Goal: Browse casually

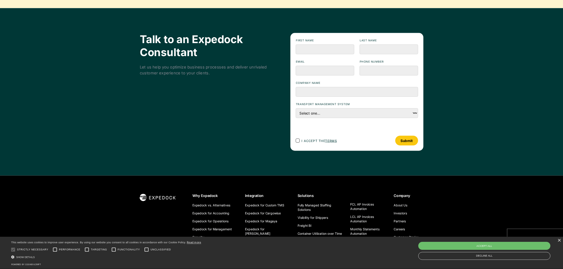
scroll to position [2151, 0]
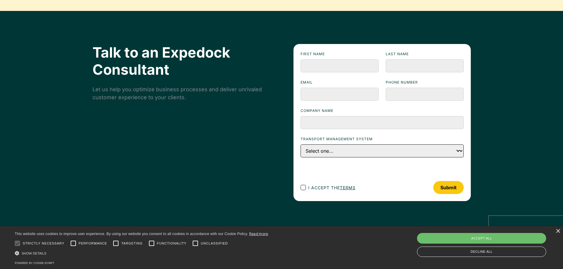
click at [460, 152] on select "Select one... First Choice Second Choice Third Choice" at bounding box center [381, 150] width 163 height 13
click at [457, 152] on select "Select one... First Choice Second Choice Third Choice" at bounding box center [381, 150] width 163 height 13
click at [458, 154] on select "Select one... First Choice Second Choice Third Choice" at bounding box center [381, 150] width 163 height 13
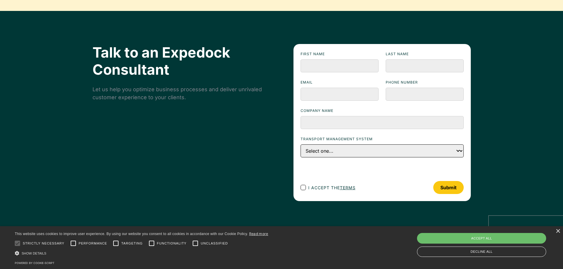
click at [458, 154] on select "Select one... First Choice Second Choice Third Choice" at bounding box center [381, 150] width 163 height 13
click at [329, 67] on input "First name" at bounding box center [339, 65] width 78 height 13
click at [318, 90] on input "Email" at bounding box center [339, 94] width 78 height 13
click at [459, 154] on select "Select one... First Choice Second Choice Third Choice" at bounding box center [381, 150] width 163 height 13
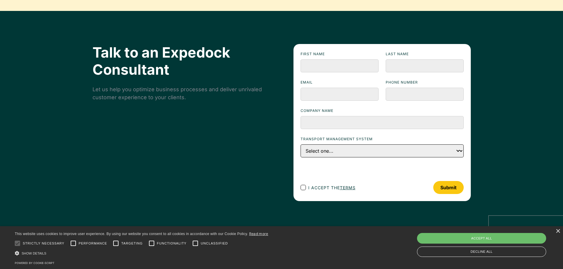
click at [459, 154] on select "Select one... First Choice Second Choice Third Choice" at bounding box center [381, 150] width 163 height 13
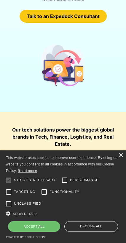
scroll to position [144, 0]
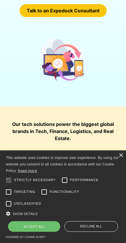
click at [123, 167] on div "× This website uses cookies to improve user experience. By using our website yo…" at bounding box center [63, 197] width 126 height 93
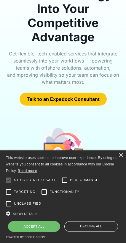
scroll to position [26, 0]
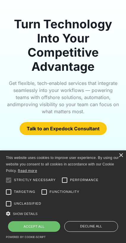
click at [121, 158] on div "×" at bounding box center [120, 156] width 4 height 4
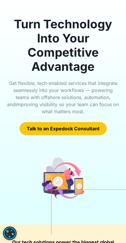
click at [121, 168] on div "Turn Technology Into Your Competitive Advantage Get flexible, tech-enabled serv…" at bounding box center [63, 111] width 126 height 227
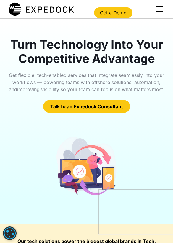
scroll to position [0, 0]
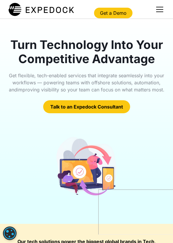
click at [163, 8] on div "menu" at bounding box center [159, 9] width 14 height 14
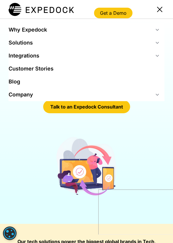
click at [152, 33] on div "Why Expedock" at bounding box center [87, 29] width 156 height 13
click at [150, 30] on div "Why Expedock" at bounding box center [87, 29] width 156 height 13
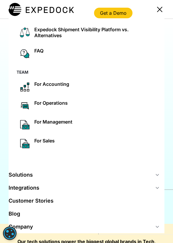
scroll to position [89, 0]
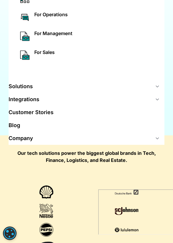
click at [45, 90] on div "Solutions" at bounding box center [87, 86] width 156 height 13
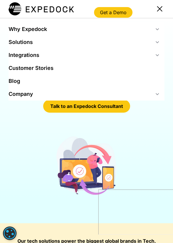
scroll to position [0, 0]
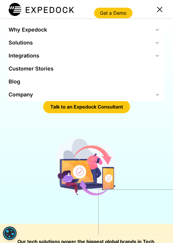
click at [35, 42] on div "Solutions" at bounding box center [87, 42] width 156 height 13
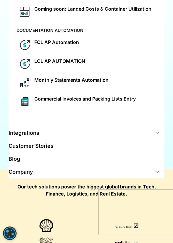
scroll to position [89, 0]
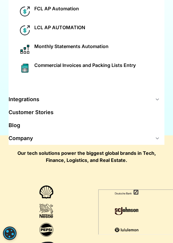
click at [68, 98] on div "Integrations" at bounding box center [87, 99] width 156 height 13
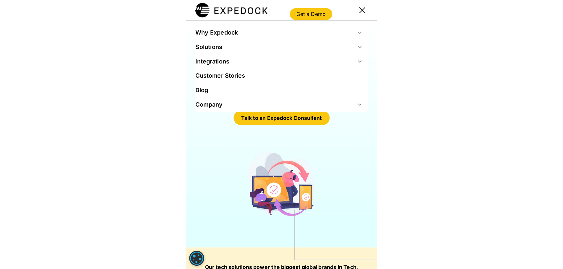
scroll to position [0, 0]
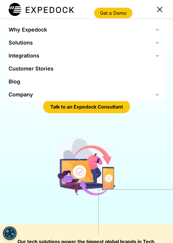
click at [81, 53] on div "Integrations" at bounding box center [87, 55] width 156 height 13
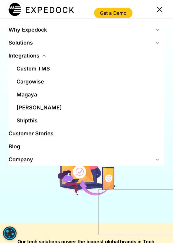
click at [40, 136] on link "Customer Stories" at bounding box center [87, 133] width 156 height 13
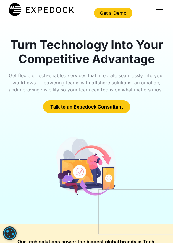
click at [158, 15] on div "menu" at bounding box center [159, 9] width 14 height 14
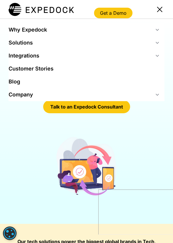
click at [75, 99] on div "Company" at bounding box center [87, 94] width 156 height 13
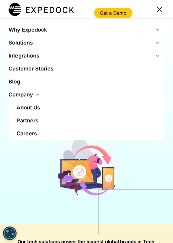
click at [75, 99] on div "Company" at bounding box center [87, 94] width 156 height 13
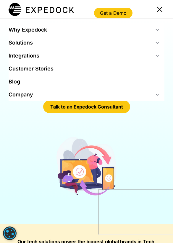
click at [158, 7] on div "menu" at bounding box center [159, 9] width 14 height 14
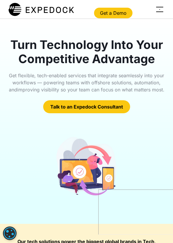
click at [159, 7] on div "menu" at bounding box center [159, 7] width 7 height 1
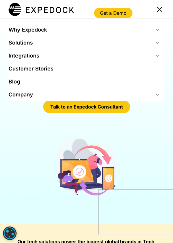
click at [46, 97] on div "Company" at bounding box center [87, 94] width 156 height 13
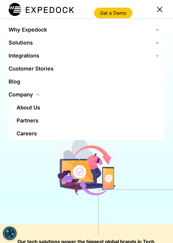
click at [46, 97] on div "Company" at bounding box center [87, 94] width 156 height 13
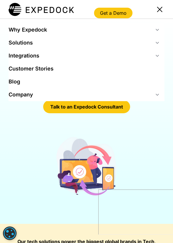
click at [46, 97] on div "Company" at bounding box center [87, 94] width 156 height 13
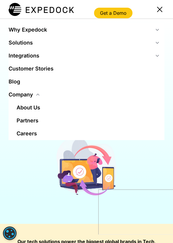
click at [46, 97] on div "Company" at bounding box center [87, 94] width 156 height 13
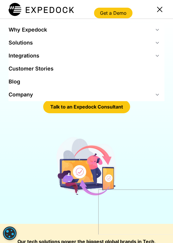
click at [46, 97] on div "Company" at bounding box center [87, 94] width 156 height 13
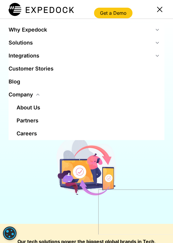
click at [161, 10] on div "menu" at bounding box center [159, 8] width 5 height 5
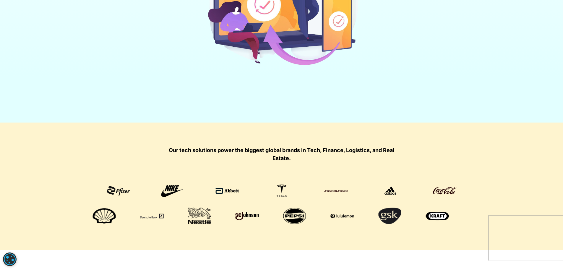
scroll to position [266, 0]
